Goal: Navigation & Orientation: Find specific page/section

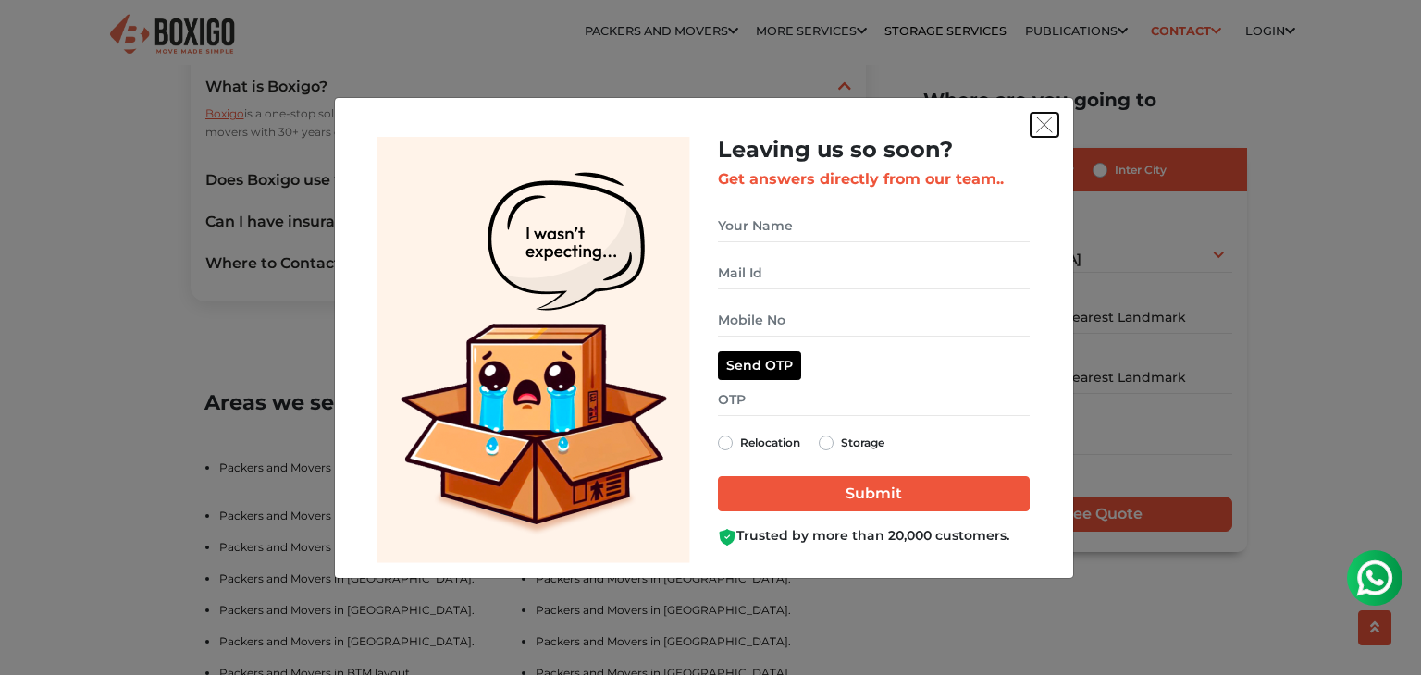
click at [1046, 118] on img "get free quote dialog" at bounding box center [1044, 125] width 17 height 17
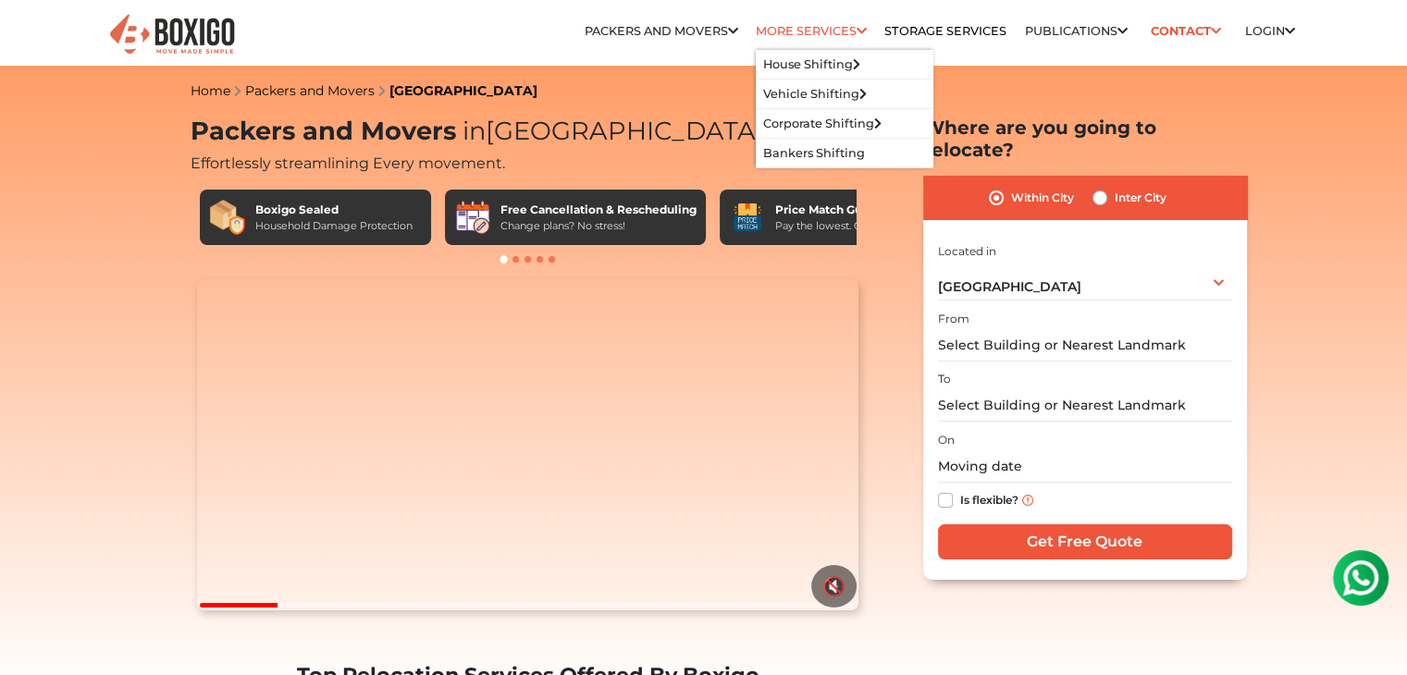
click at [799, 35] on link "More services" at bounding box center [811, 31] width 111 height 14
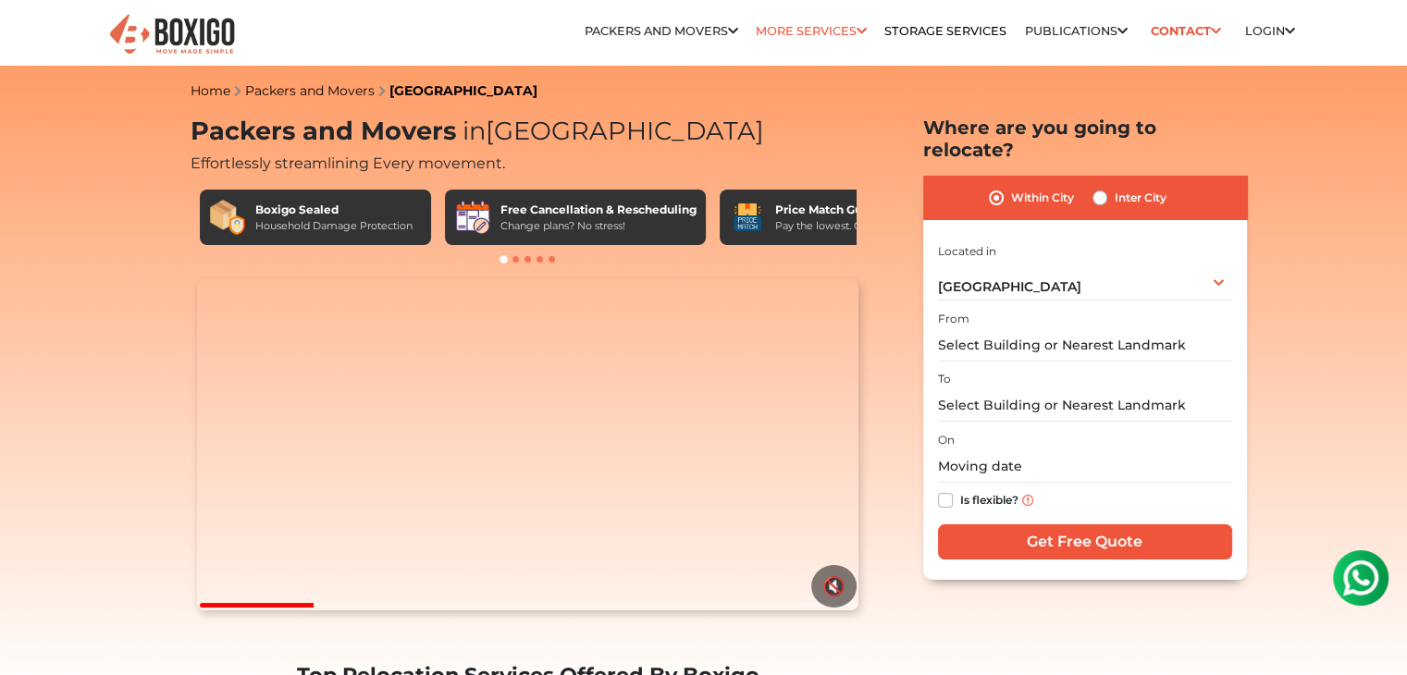
click at [799, 32] on link "More services" at bounding box center [811, 31] width 111 height 14
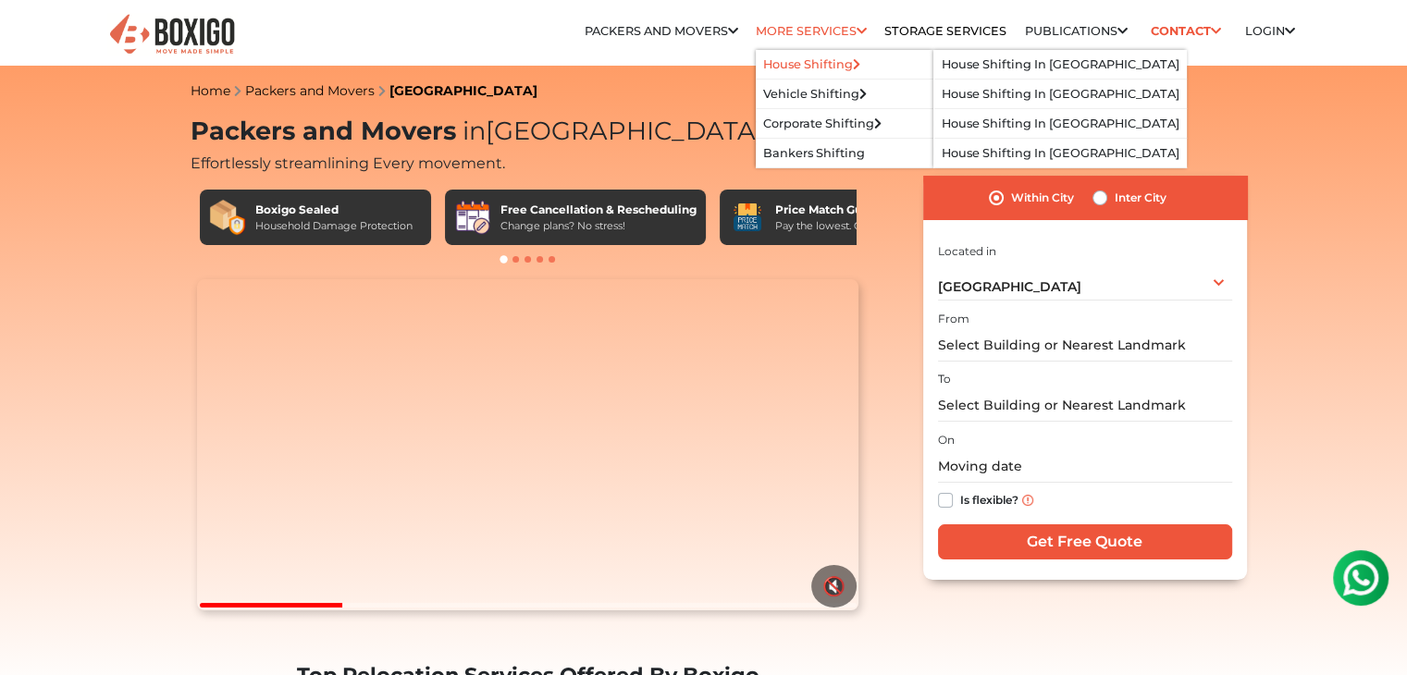
click at [804, 53] on li "House Shifting House Shifting in bangalore House Shifting in Hyderabad House Sh…" at bounding box center [845, 65] width 178 height 30
click at [798, 61] on link "House Shifting" at bounding box center [811, 64] width 97 height 14
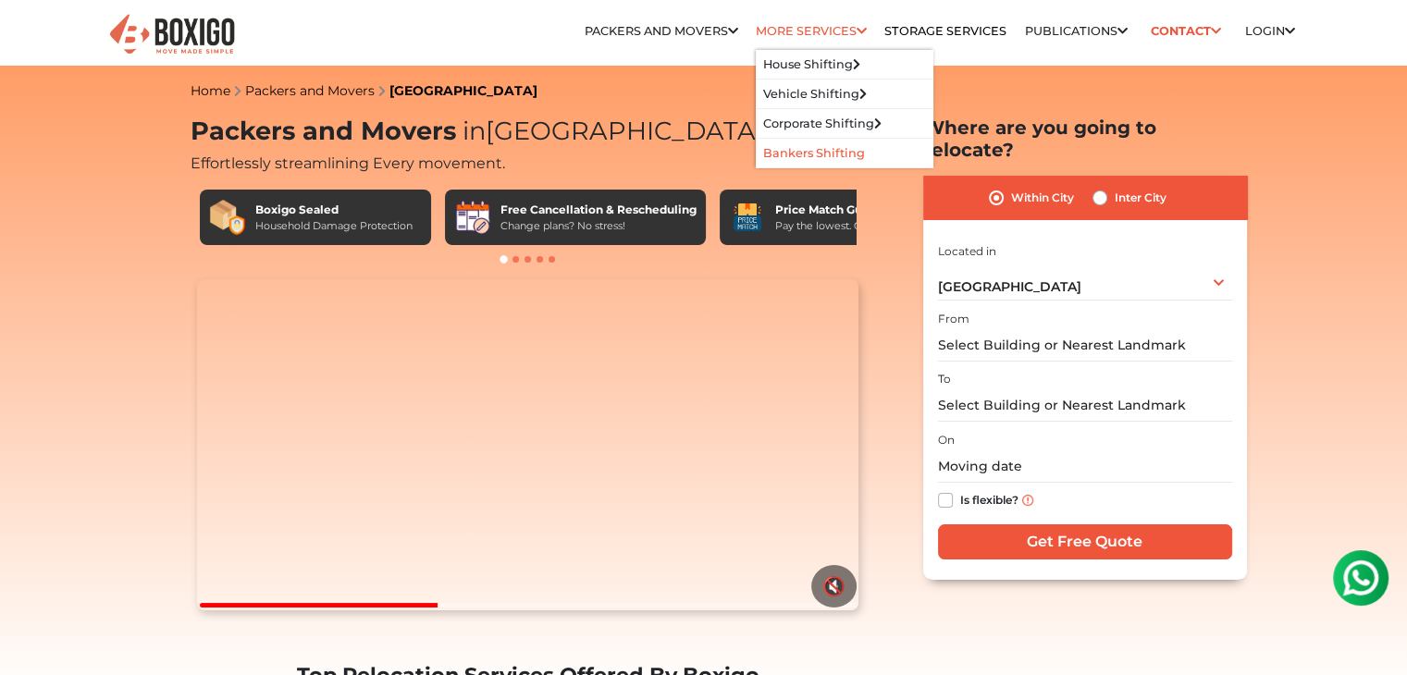
click at [795, 152] on link "Bankers Shifting" at bounding box center [814, 153] width 102 height 14
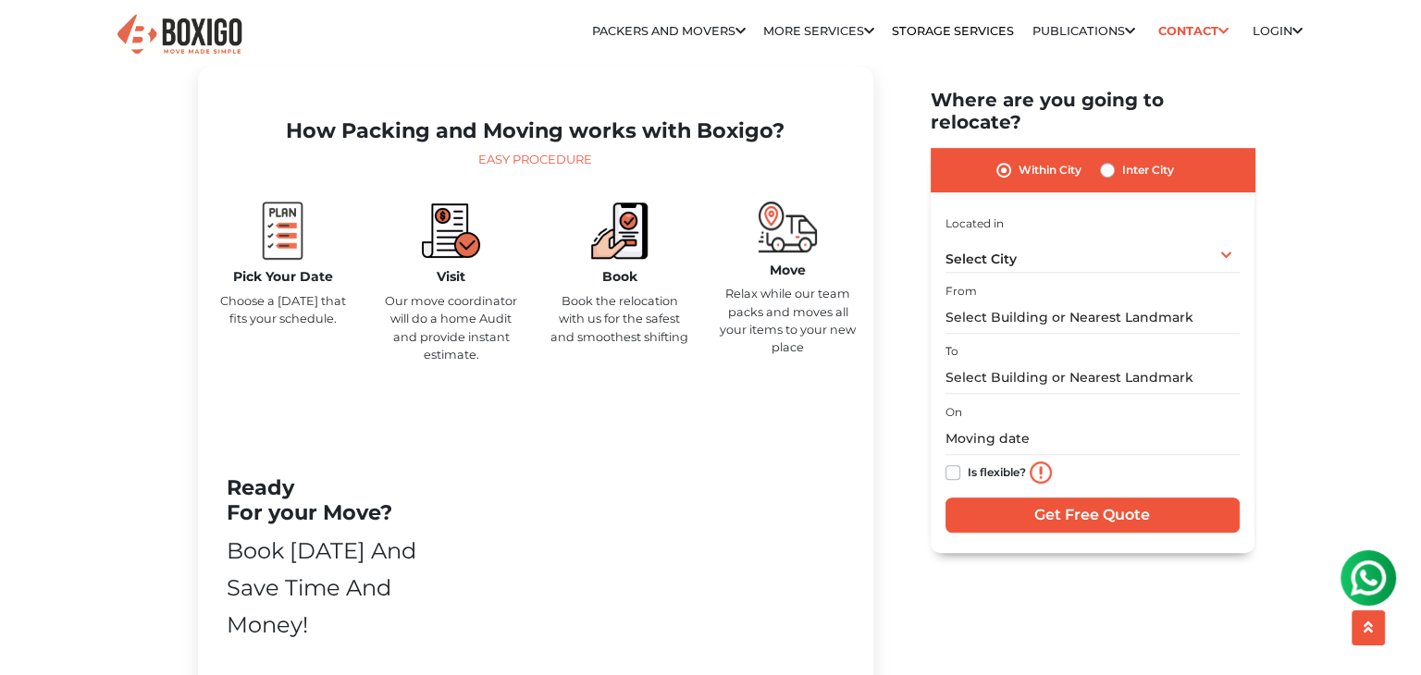
scroll to position [833, 0]
